Goal: Transaction & Acquisition: Subscribe to service/newsletter

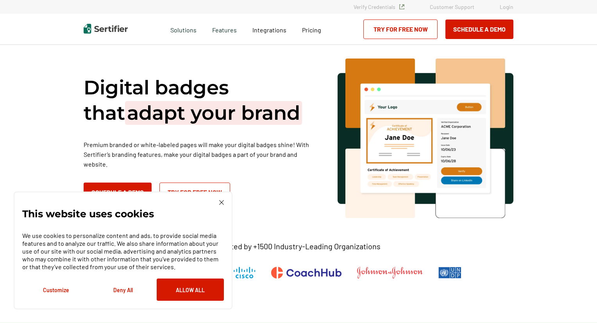
click at [220, 201] on img at bounding box center [221, 202] width 5 height 5
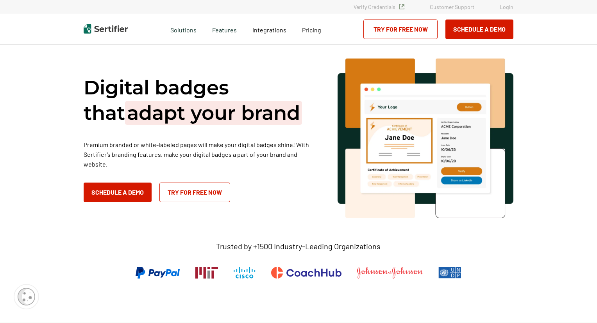
click at [278, 216] on div "Digital badges that adapt your brand Premium branded or white-labeled pages wil…" at bounding box center [299, 139] width 430 height 160
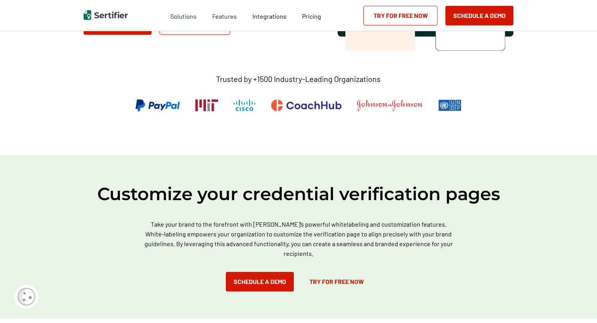
scroll to position [171, 0]
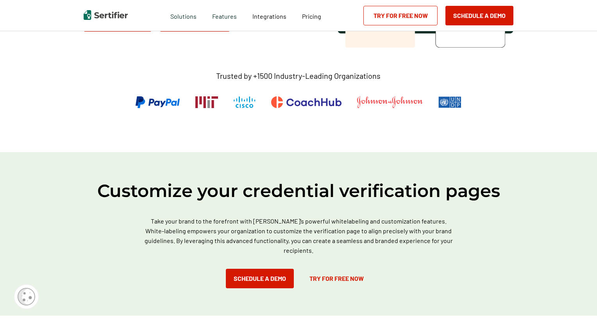
click at [374, 112] on div at bounding box center [299, 110] width 342 height 29
drag, startPoint x: 244, startPoint y: 114, endPoint x: 158, endPoint y: 127, distance: 87.3
click at [227, 116] on div at bounding box center [299, 110] width 342 height 29
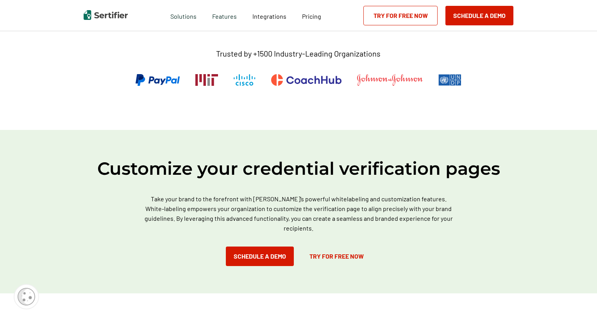
scroll to position [194, 0]
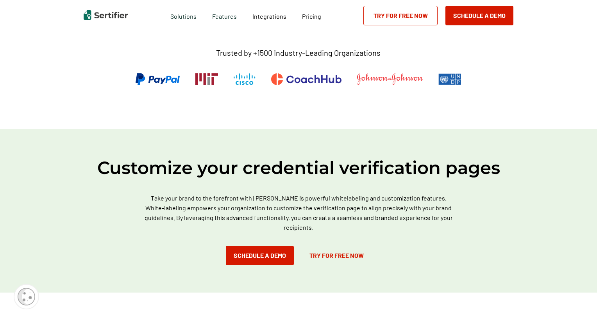
click at [329, 253] on link "Try for Free Now" at bounding box center [336, 256] width 70 height 20
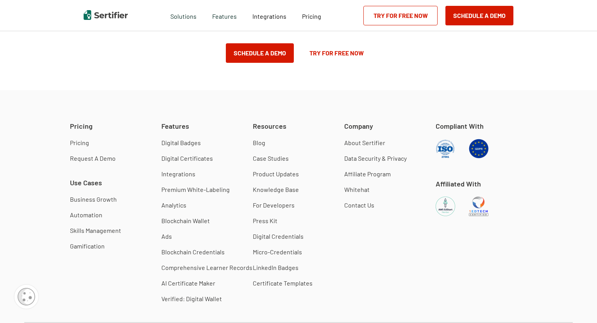
scroll to position [920, 0]
